Goal: Check status

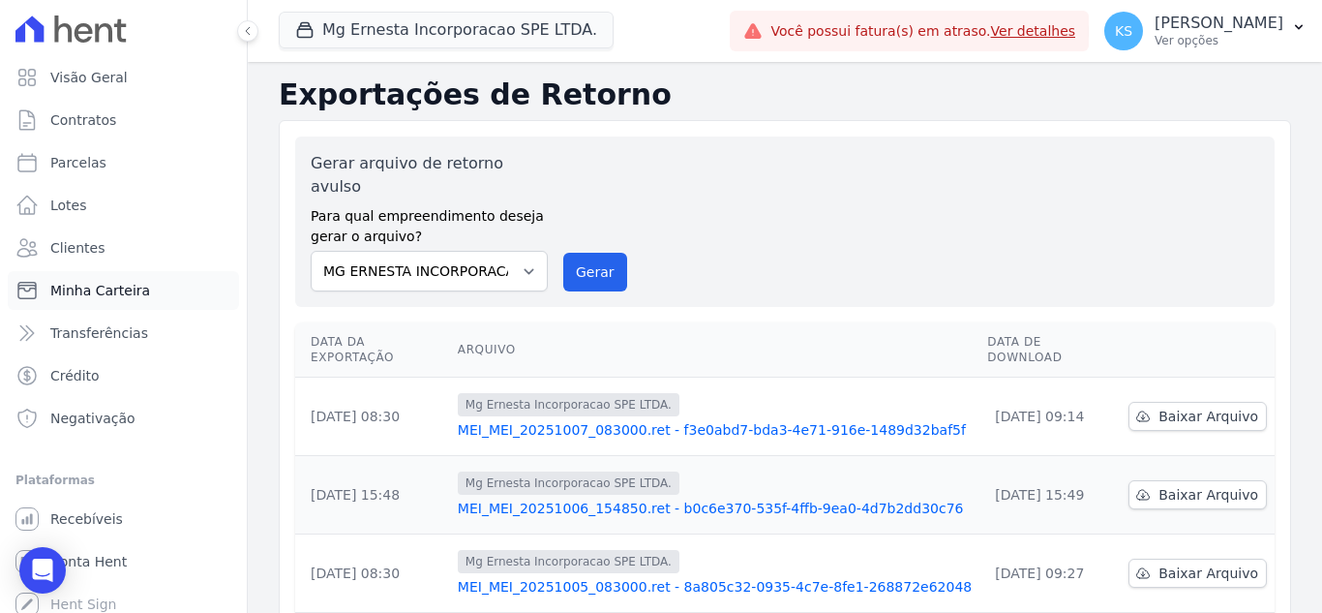
scroll to position [97, 0]
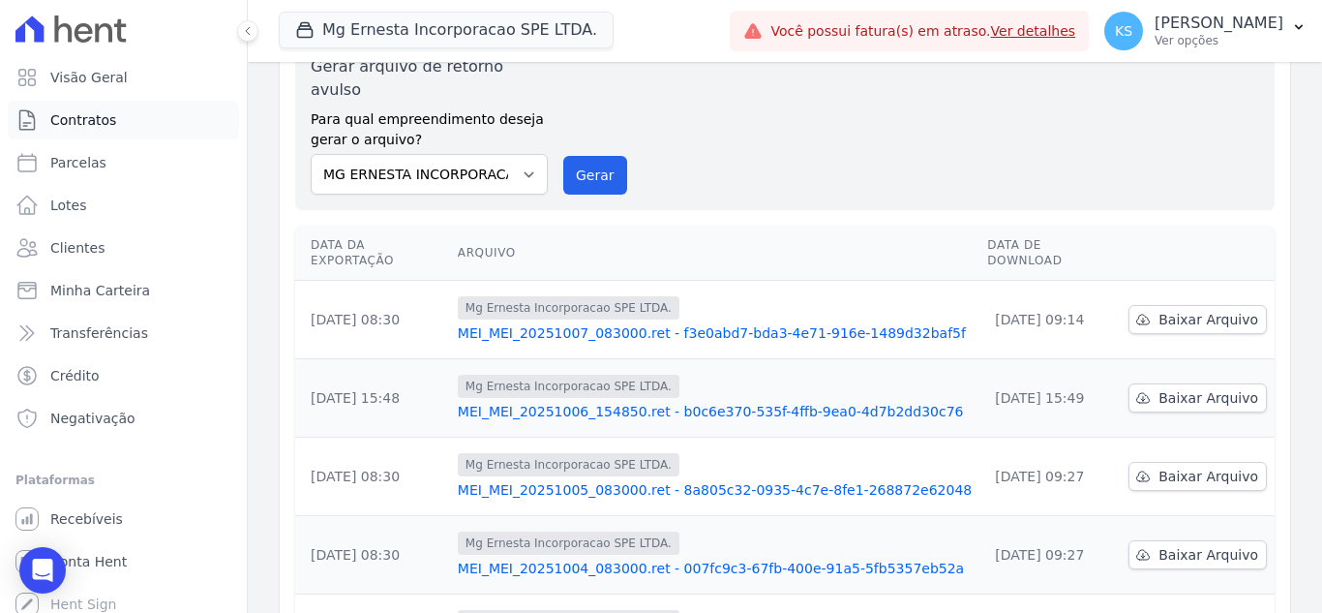
click at [109, 120] on span "Contratos" at bounding box center [83, 119] width 66 height 19
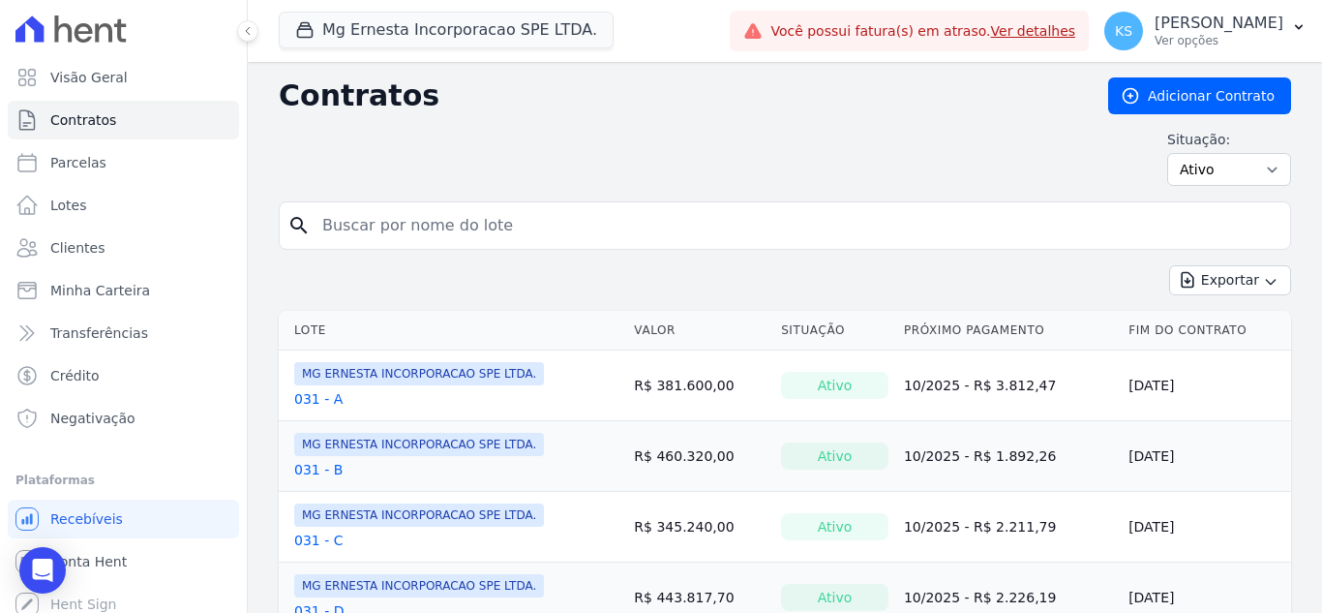
click at [379, 227] on input "search" at bounding box center [797, 225] width 972 height 39
type input "thami"
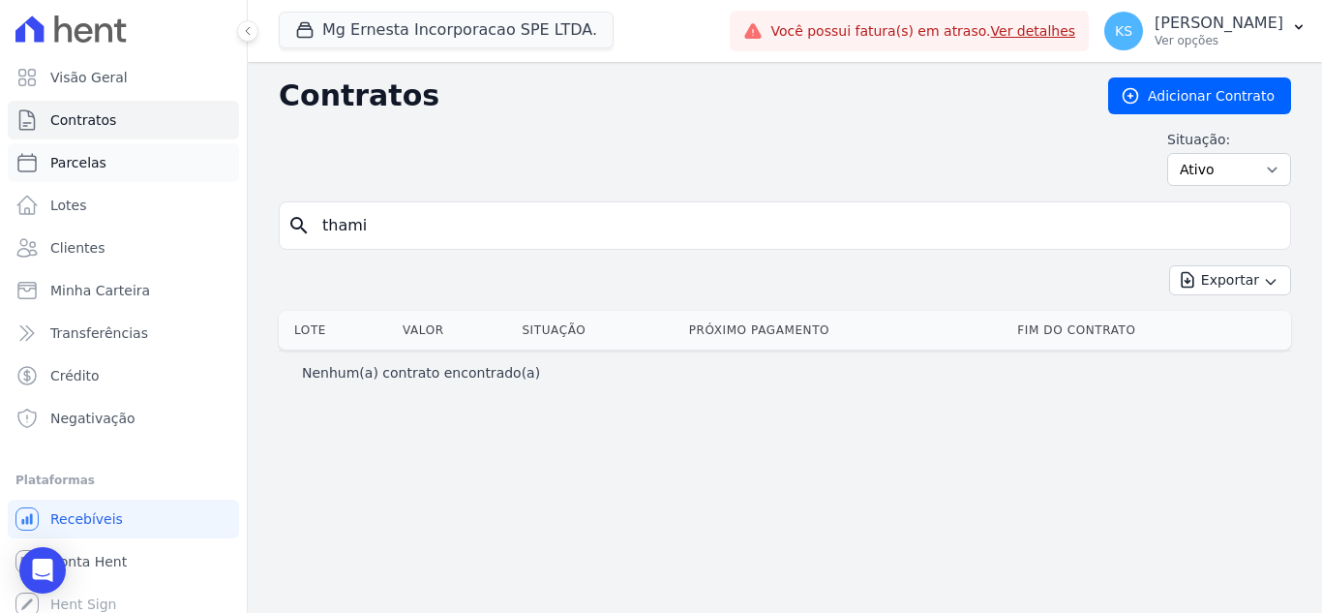
click at [83, 163] on span "Parcelas" at bounding box center [78, 162] width 56 height 19
select select
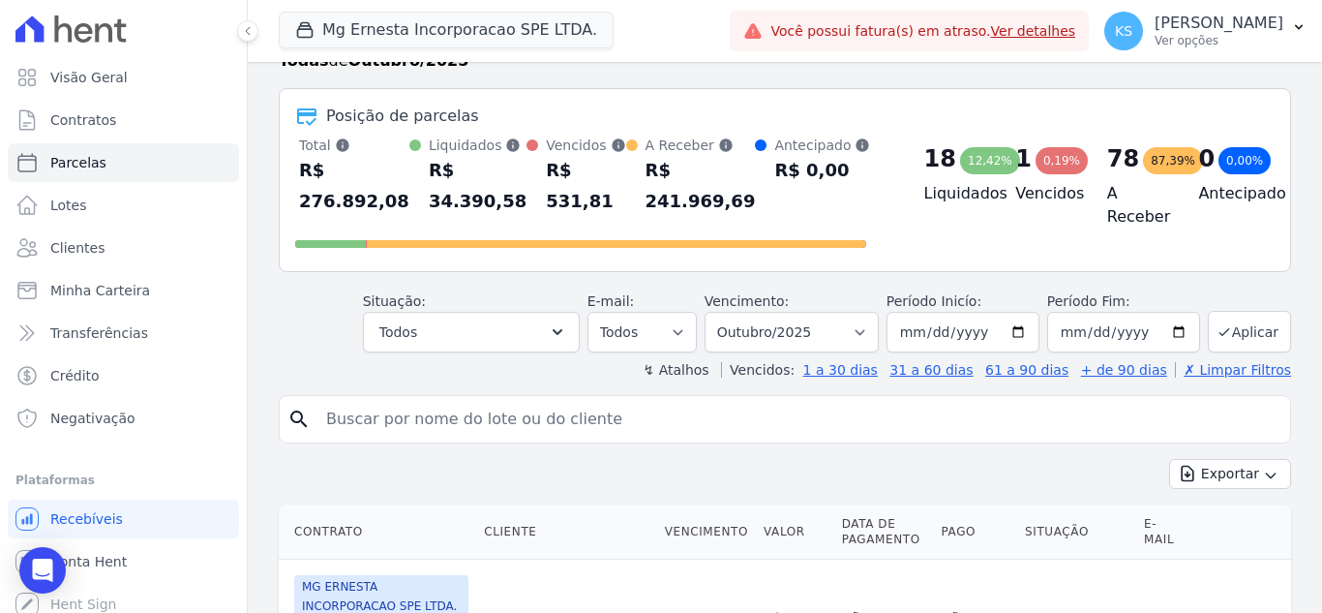
scroll to position [97, 0]
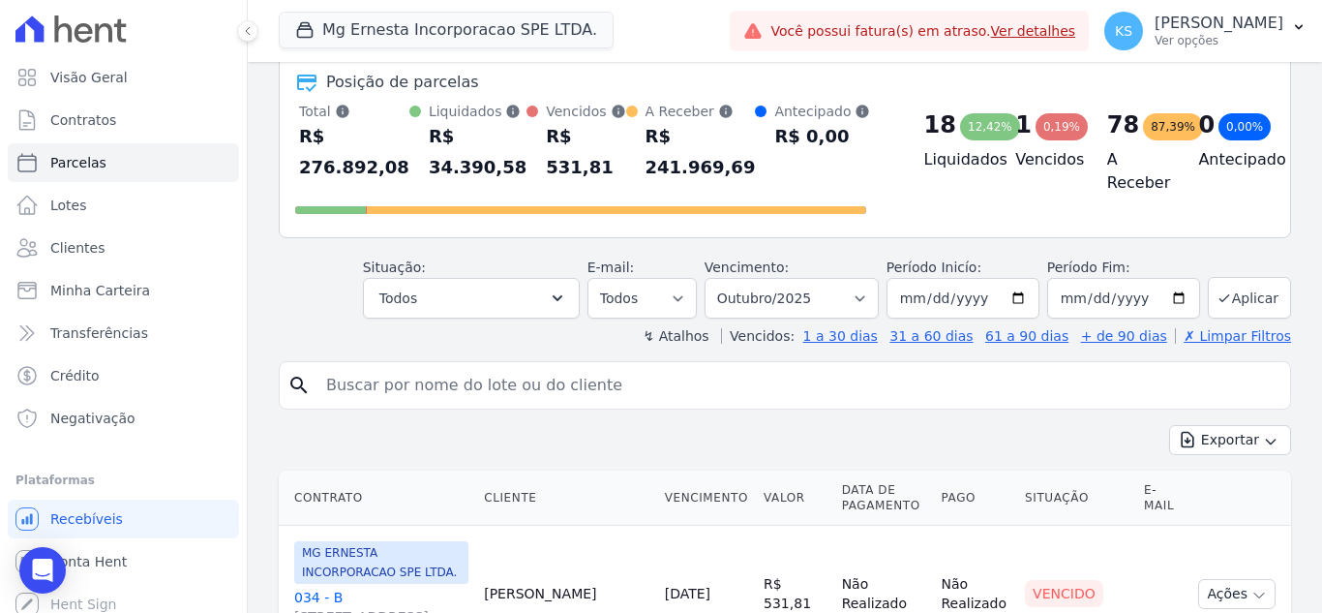
click at [386, 387] on input "search" at bounding box center [799, 385] width 968 height 39
type input "thamillis"
select select
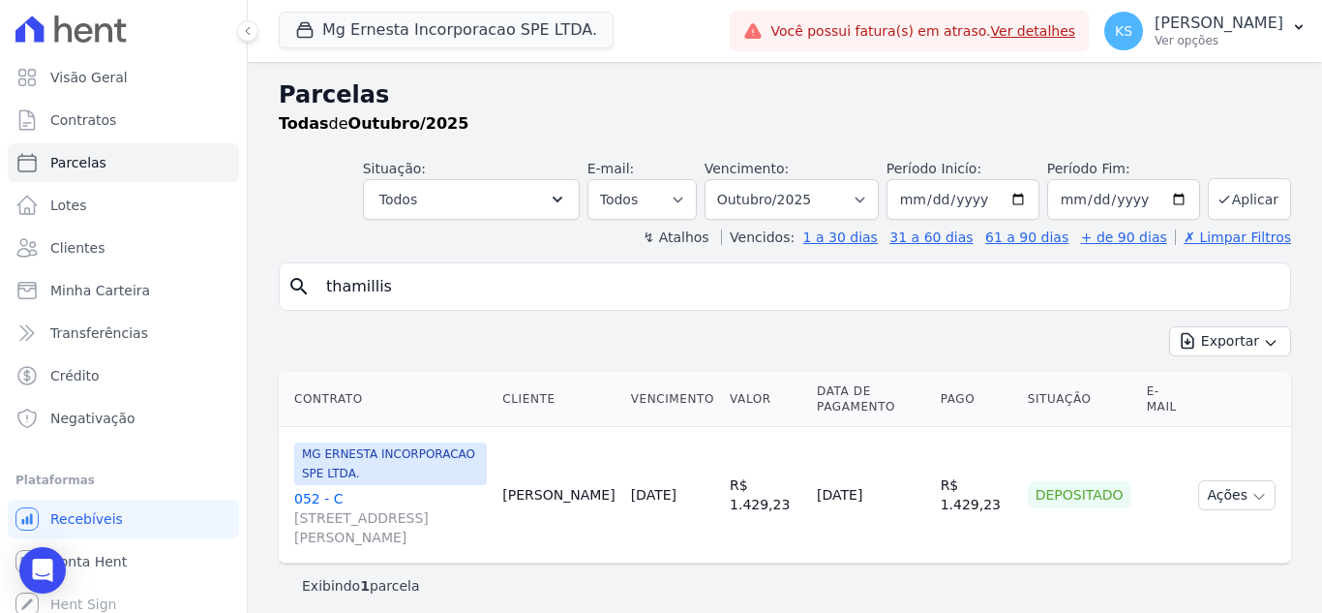
click at [323, 489] on link "052 - C [STREET_ADDRESS][PERSON_NAME]" at bounding box center [390, 518] width 193 height 58
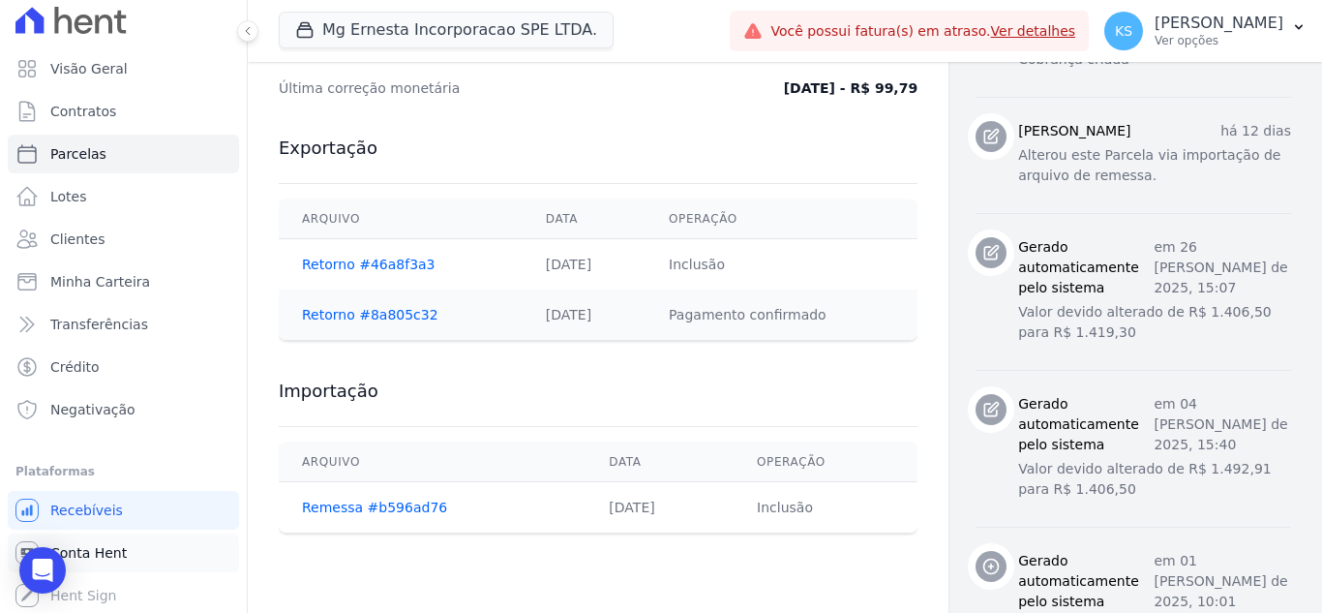
scroll to position [11, 0]
click at [83, 551] on span "Conta Hent" at bounding box center [88, 550] width 76 height 19
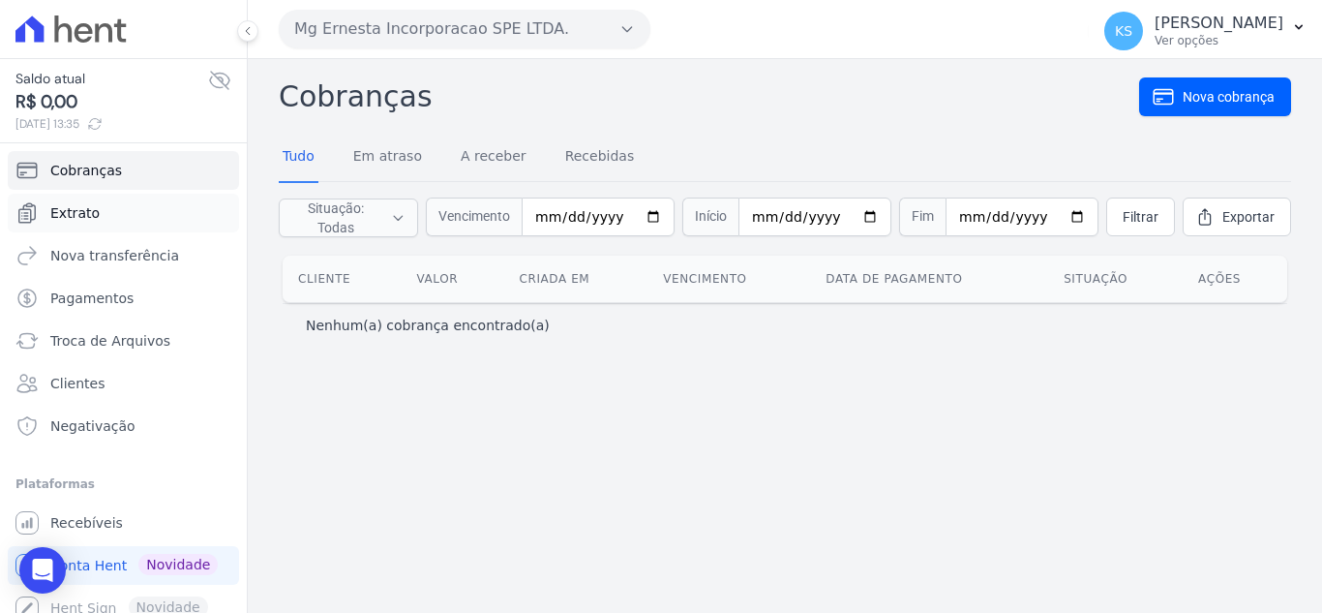
click at [84, 213] on span "Extrato" at bounding box center [74, 212] width 49 height 19
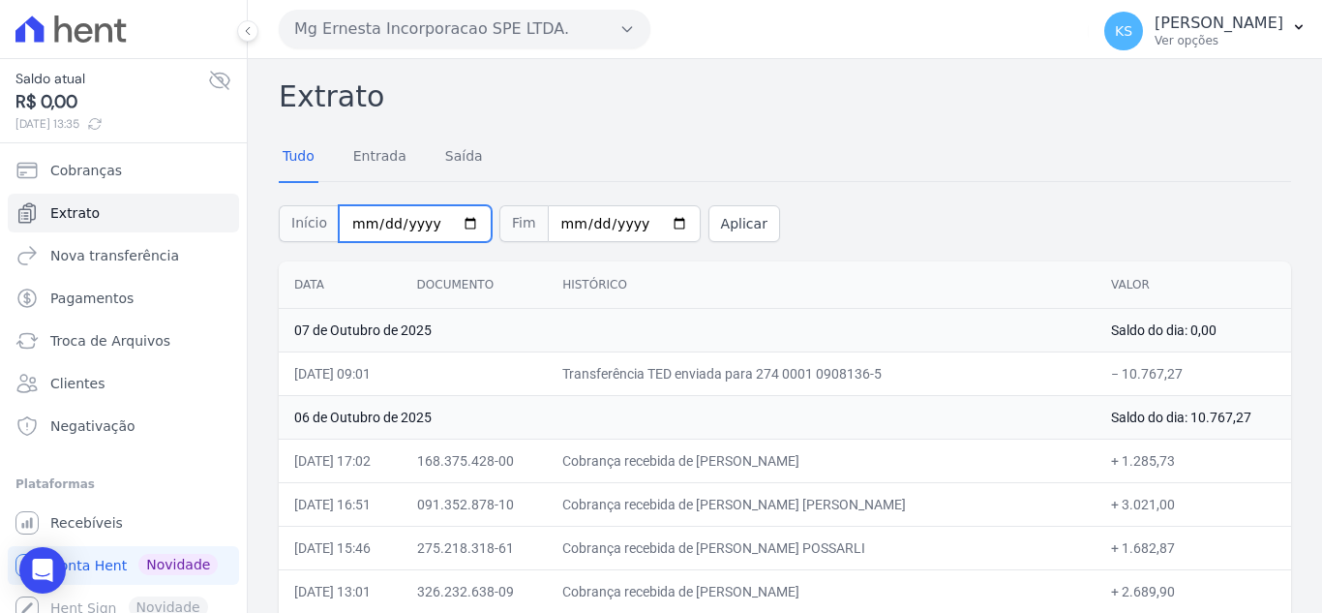
click at [455, 227] on input "[DATE]" at bounding box center [415, 223] width 153 height 37
type input "[DATE]"
click at [709, 227] on button "Aplicar" at bounding box center [745, 223] width 72 height 37
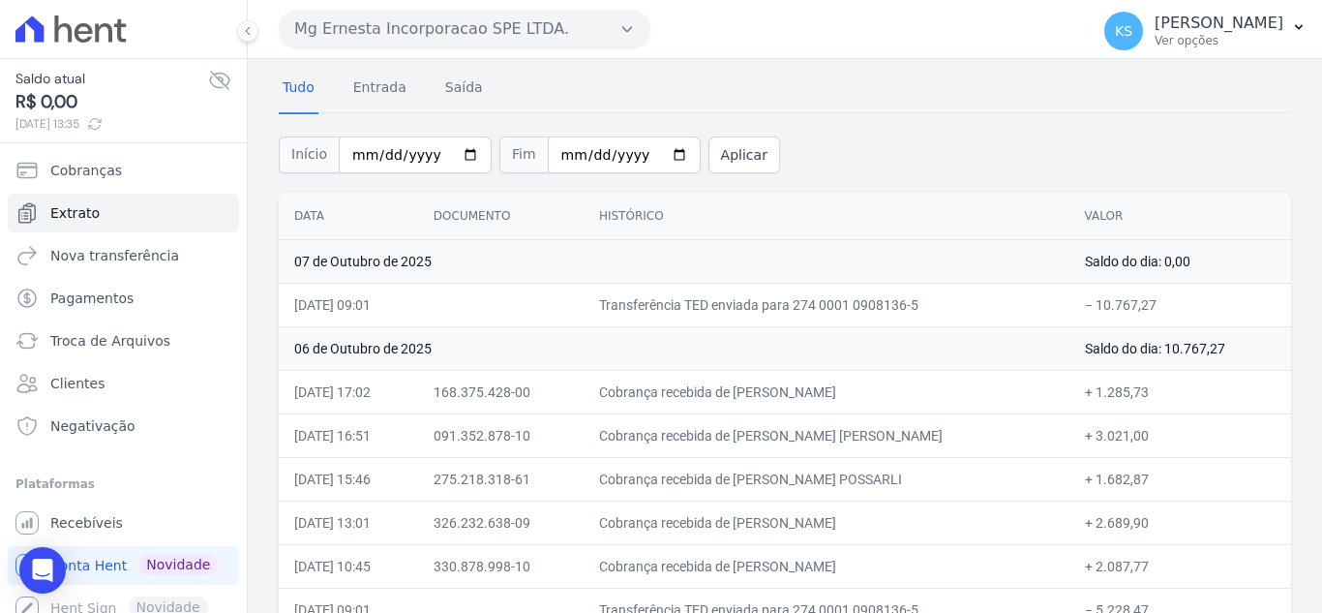
scroll to position [104, 0]
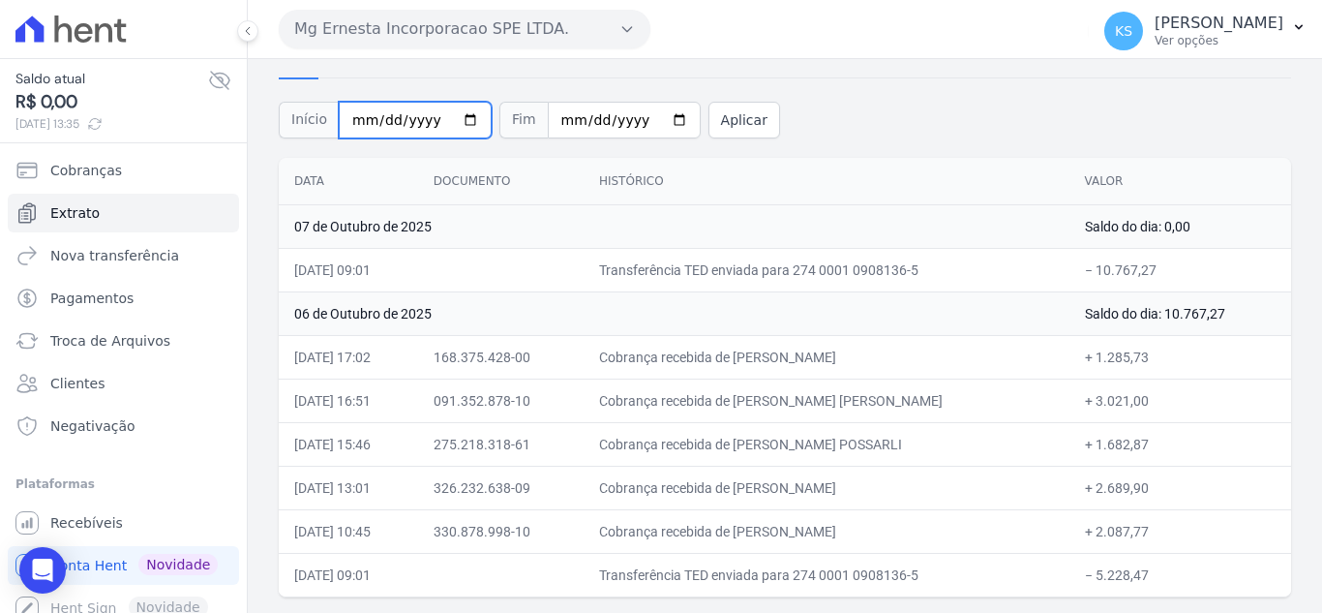
click at [452, 117] on input "[DATE]" at bounding box center [415, 120] width 153 height 37
type input "2025-10-05"
click at [709, 120] on button "Aplicar" at bounding box center [745, 120] width 72 height 37
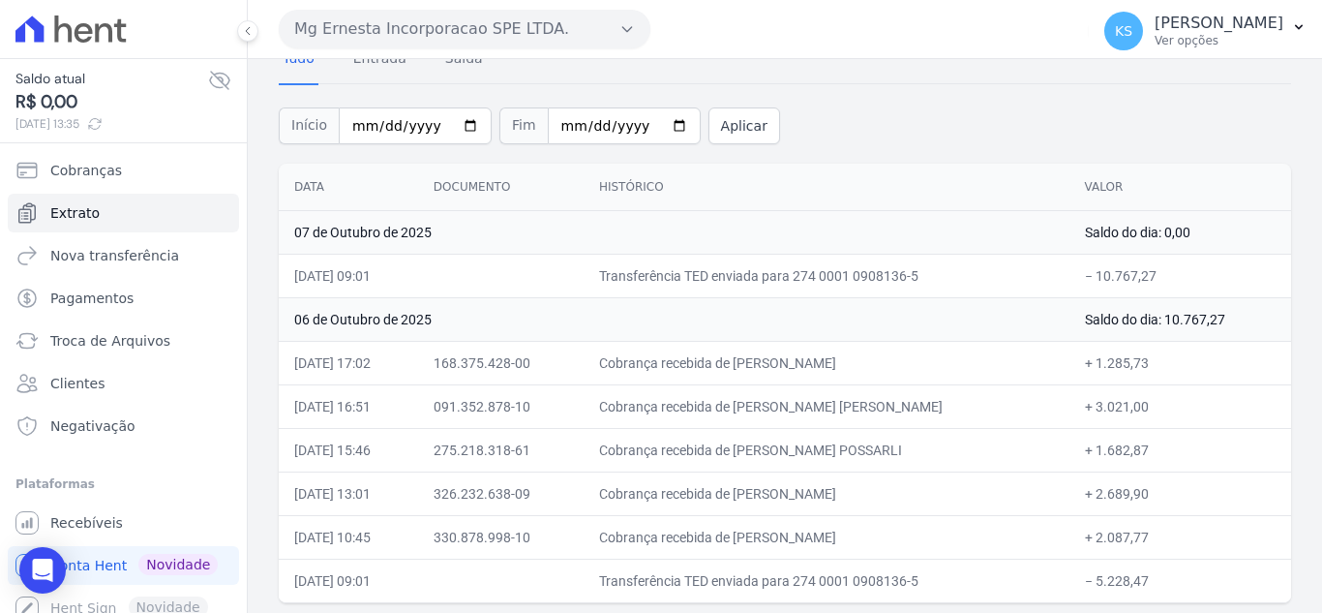
scroll to position [104, 0]
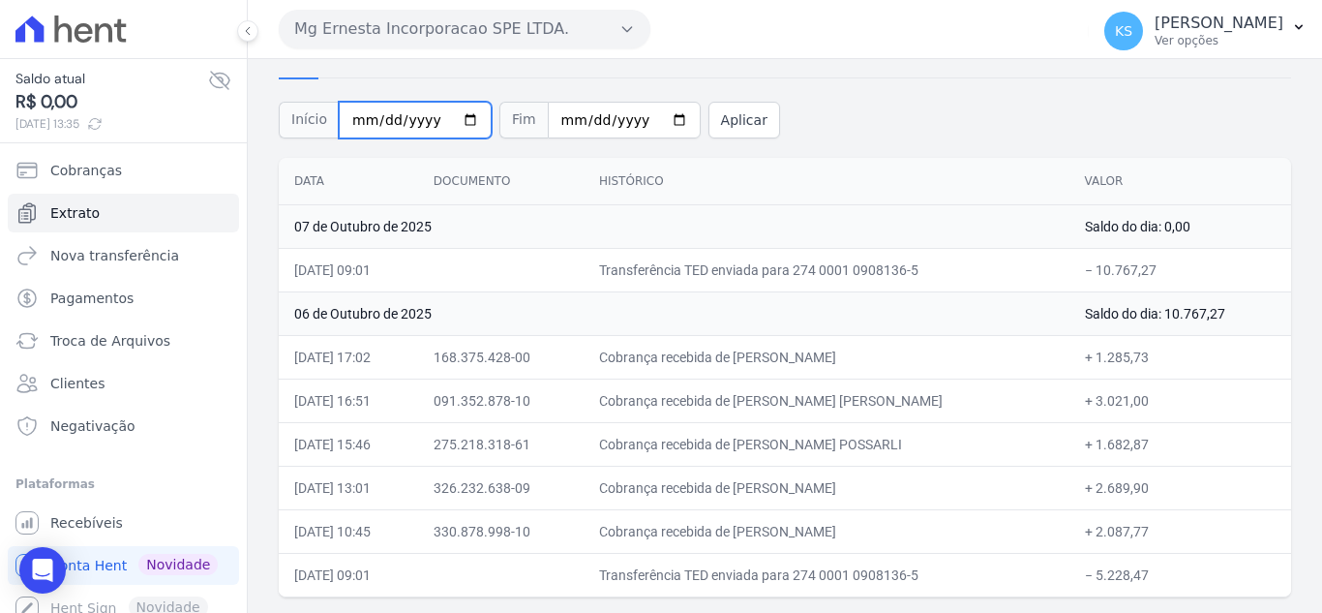
click at [456, 121] on input "2025-10-05" at bounding box center [415, 120] width 153 height 37
type input "2025-10-04"
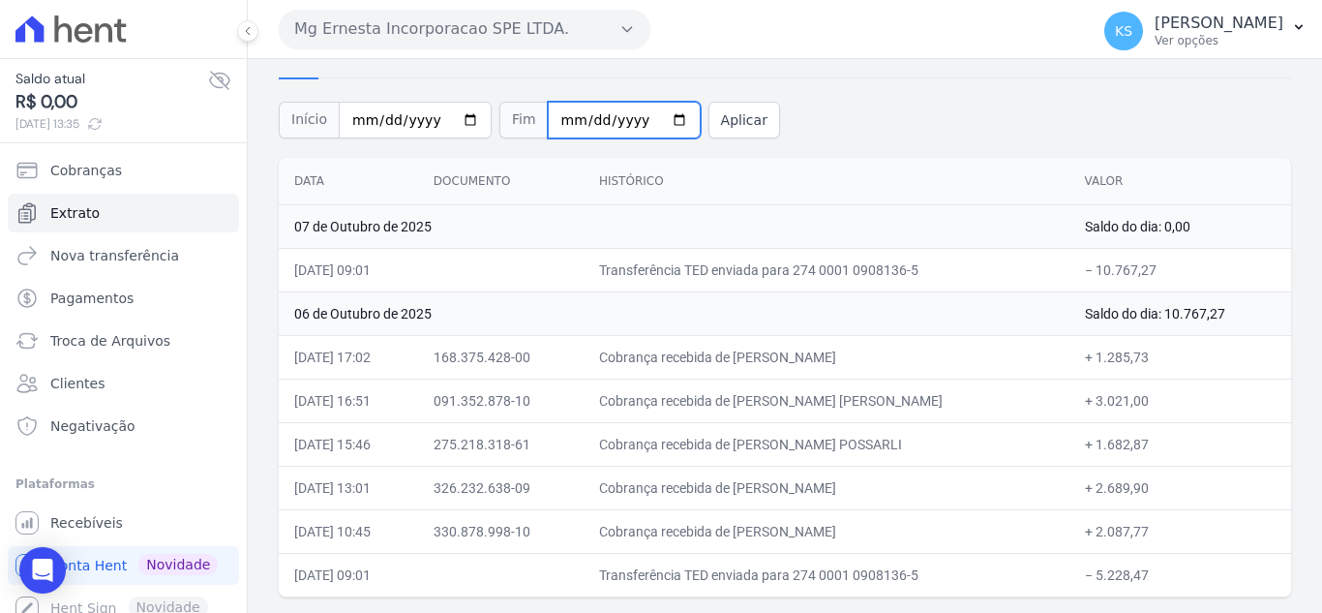
click at [648, 121] on input "[DATE]" at bounding box center [624, 120] width 153 height 37
type input "2025-10-05"
click at [709, 120] on button "Aplicar" at bounding box center [745, 120] width 72 height 37
